Goal: Information Seeking & Learning: Check status

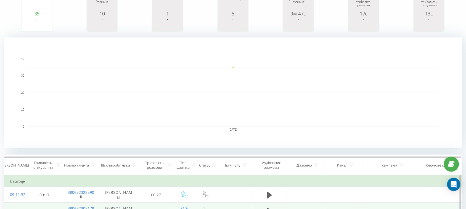
scroll to position [173, 0]
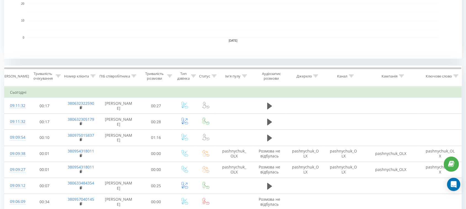
click at [135, 76] on icon at bounding box center [134, 76] width 5 height 3
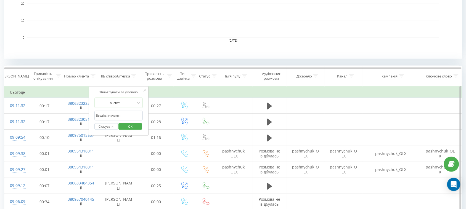
click at [139, 126] on button "OK" at bounding box center [130, 126] width 23 height 7
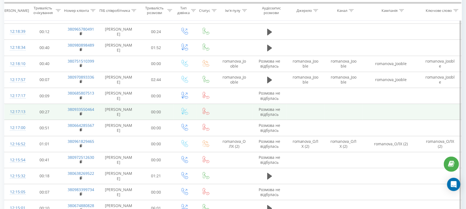
scroll to position [1114, 0]
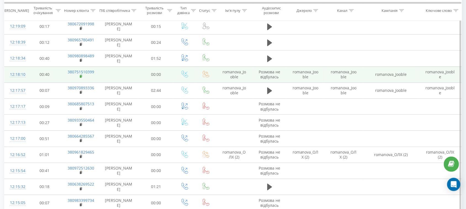
click at [82, 75] on icon at bounding box center [81, 77] width 3 height 4
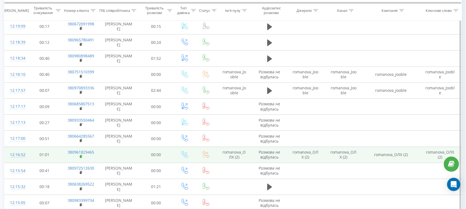
click at [80, 155] on icon at bounding box center [81, 157] width 3 height 4
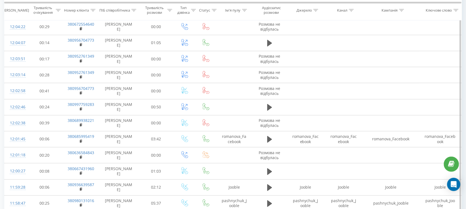
scroll to position [1696, 0]
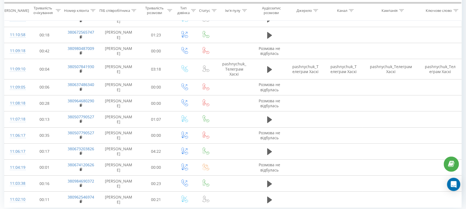
scroll to position [1700, 0]
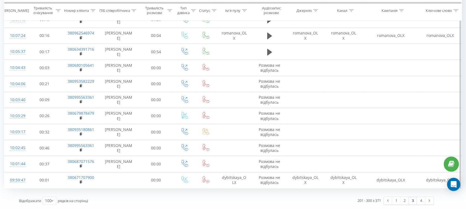
scroll to position [1558, 0]
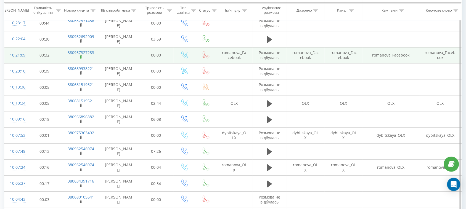
click at [81, 59] on rect at bounding box center [81, 57] width 2 height 2
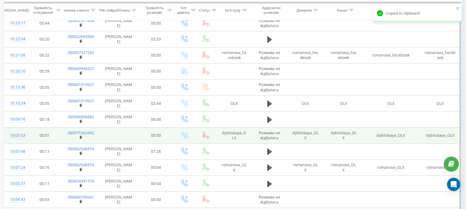
scroll to position [1696, 0]
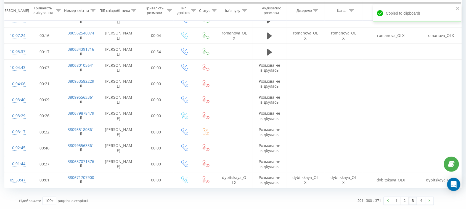
drag, startPoint x: 420, startPoint y: 200, endPoint x: 416, endPoint y: 193, distance: 8.3
click at [421, 200] on link "4" at bounding box center [421, 201] width 8 height 8
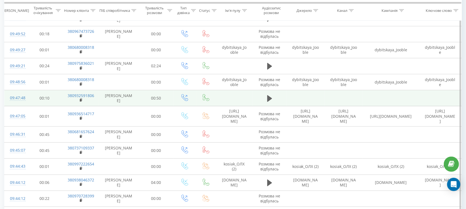
scroll to position [501, 0]
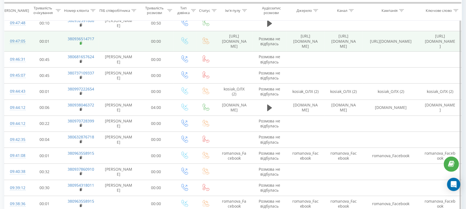
click at [81, 42] on rect at bounding box center [81, 43] width 2 height 2
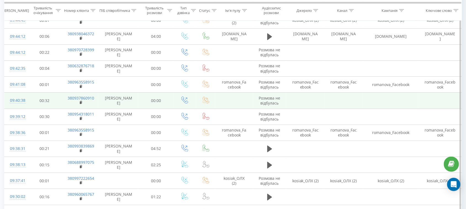
scroll to position [570, 0]
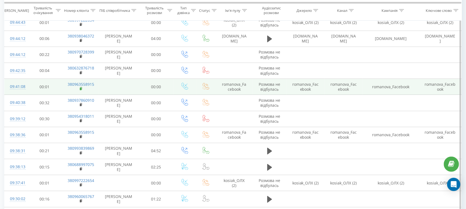
click at [81, 87] on icon at bounding box center [81, 89] width 3 height 4
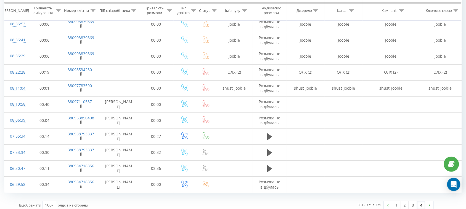
scroll to position [1228, 0]
click at [397, 201] on link "1" at bounding box center [397, 205] width 8 height 8
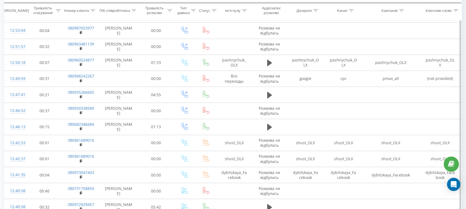
scroll to position [225, 0]
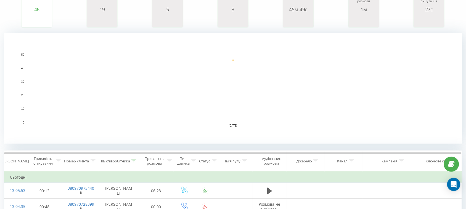
scroll to position [138, 0]
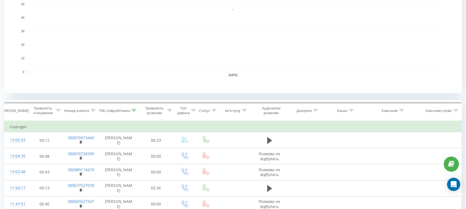
click at [133, 110] on icon at bounding box center [134, 110] width 5 height 3
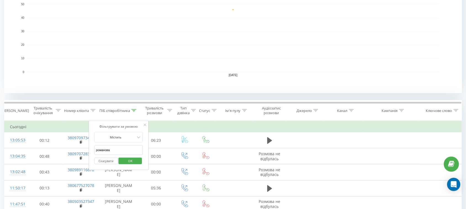
drag, startPoint x: 125, startPoint y: 150, endPoint x: 4, endPoint y: 150, distance: 120.7
click at [117, 151] on input "text" at bounding box center [118, 151] width 49 height 10
type input "Валерія"
click at [130, 162] on span "OK" at bounding box center [130, 161] width 15 height 9
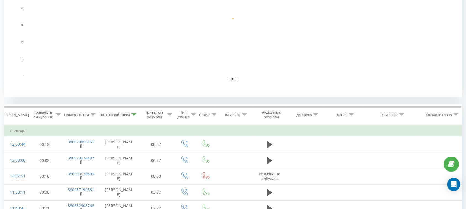
scroll to position [138, 0]
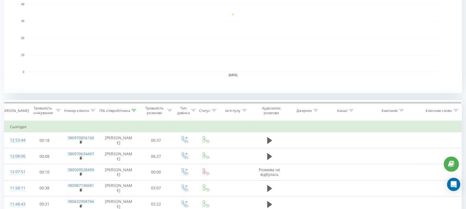
click at [133, 111] on icon at bounding box center [134, 110] width 5 height 3
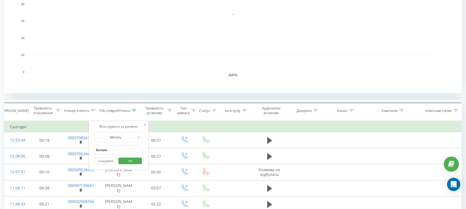
drag, startPoint x: 120, startPoint y: 154, endPoint x: 95, endPoint y: 150, distance: 25.5
click at [131, 150] on input "text" at bounding box center [118, 151] width 49 height 10
type input "тамара"
click at [128, 161] on span "OK" at bounding box center [130, 161] width 15 height 9
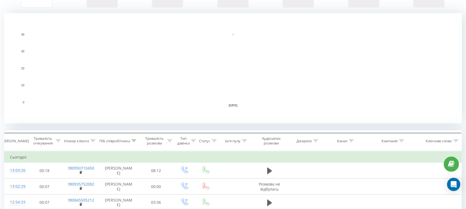
scroll to position [173, 0]
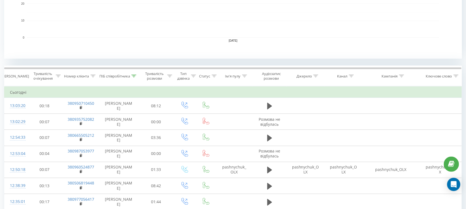
click at [133, 77] on icon at bounding box center [134, 76] width 5 height 3
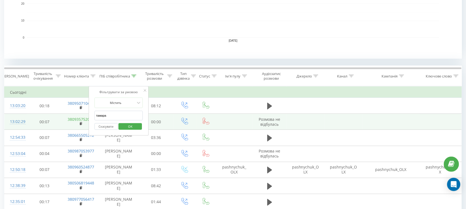
drag, startPoint x: 112, startPoint y: 118, endPoint x: 81, endPoint y: 119, distance: 31.2
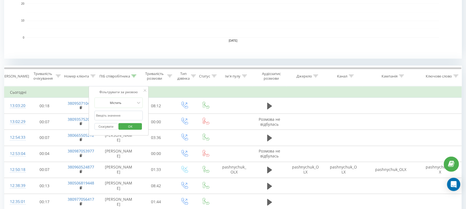
click at [122, 118] on input "text" at bounding box center [118, 116] width 49 height 10
type input "аліна"
click at [130, 126] on span "OK" at bounding box center [130, 126] width 15 height 9
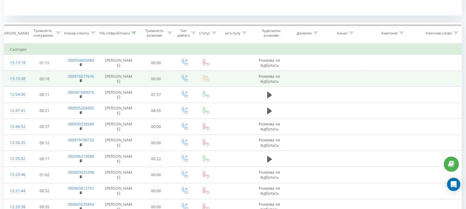
scroll to position [242, 0]
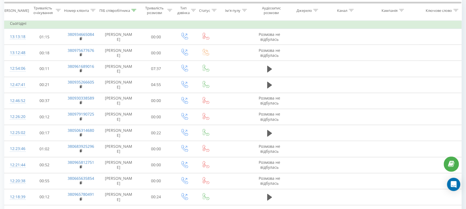
click at [135, 10] on icon at bounding box center [134, 10] width 5 height 3
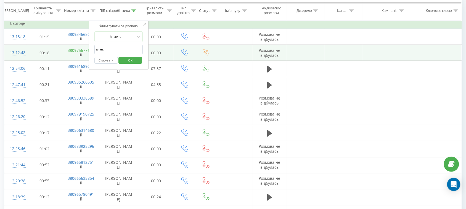
drag, startPoint x: 122, startPoint y: 51, endPoint x: 81, endPoint y: 50, distance: 41.4
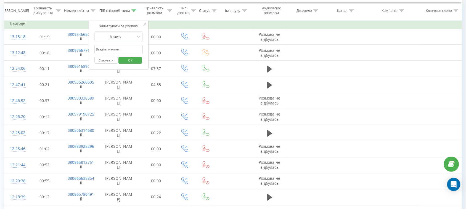
drag, startPoint x: 114, startPoint y: 50, endPoint x: 114, endPoint y: 54, distance: 4.7
click at [114, 50] on input "text" at bounding box center [118, 50] width 49 height 10
type input "Косяк"
click at [133, 57] on span "OK" at bounding box center [130, 60] width 15 height 9
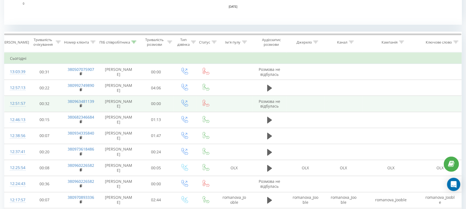
scroll to position [207, 0]
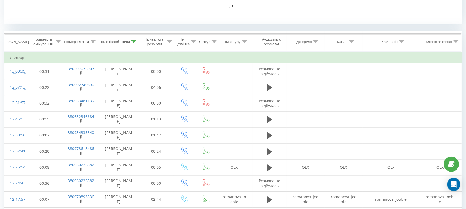
click at [137, 42] on div "ПІБ співробітника" at bounding box center [119, 42] width 40 height 5
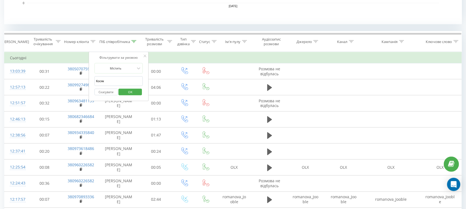
click at [137, 93] on span "OK" at bounding box center [130, 92] width 15 height 9
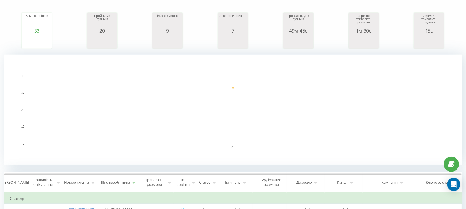
scroll to position [12, 0]
